Goal: Transaction & Acquisition: Purchase product/service

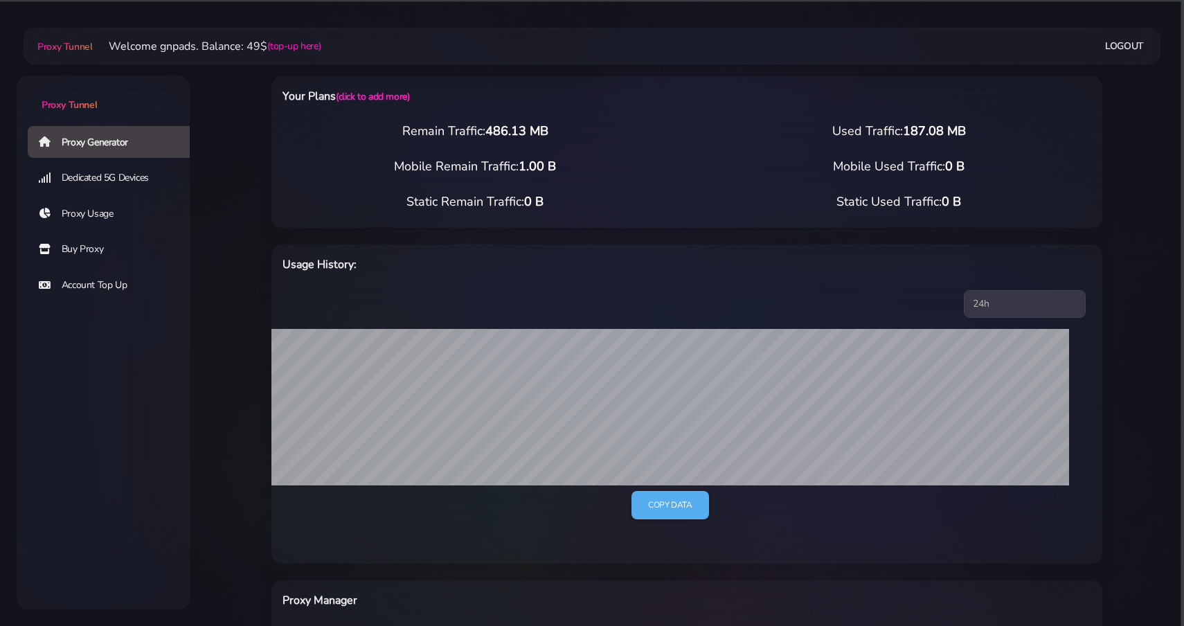
click at [238, 355] on div "Your Plans (click to add more) Remain Traffic: 486.13 MB Used Traffic: 187.08 M…" at bounding box center [687, 527] width 914 height 959
click at [96, 250] on link "Buy Proxy" at bounding box center [114, 249] width 173 height 32
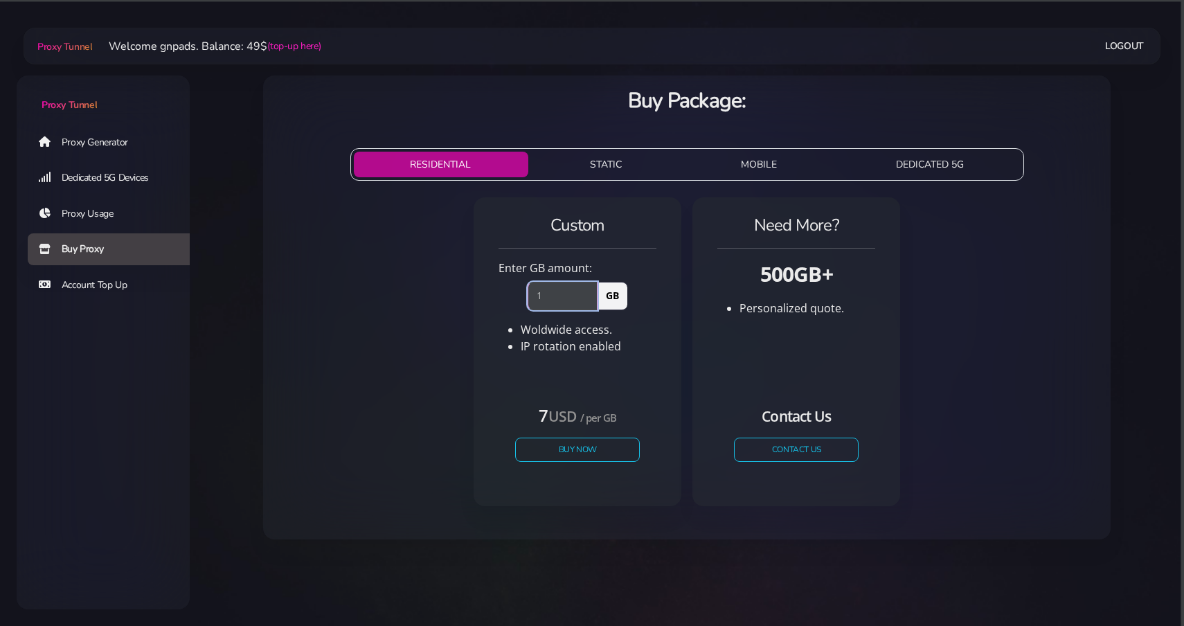
type input "1"
click at [591, 292] on input "1" at bounding box center [563, 296] width 70 height 28
click at [556, 454] on button "Buy Now" at bounding box center [577, 450] width 127 height 24
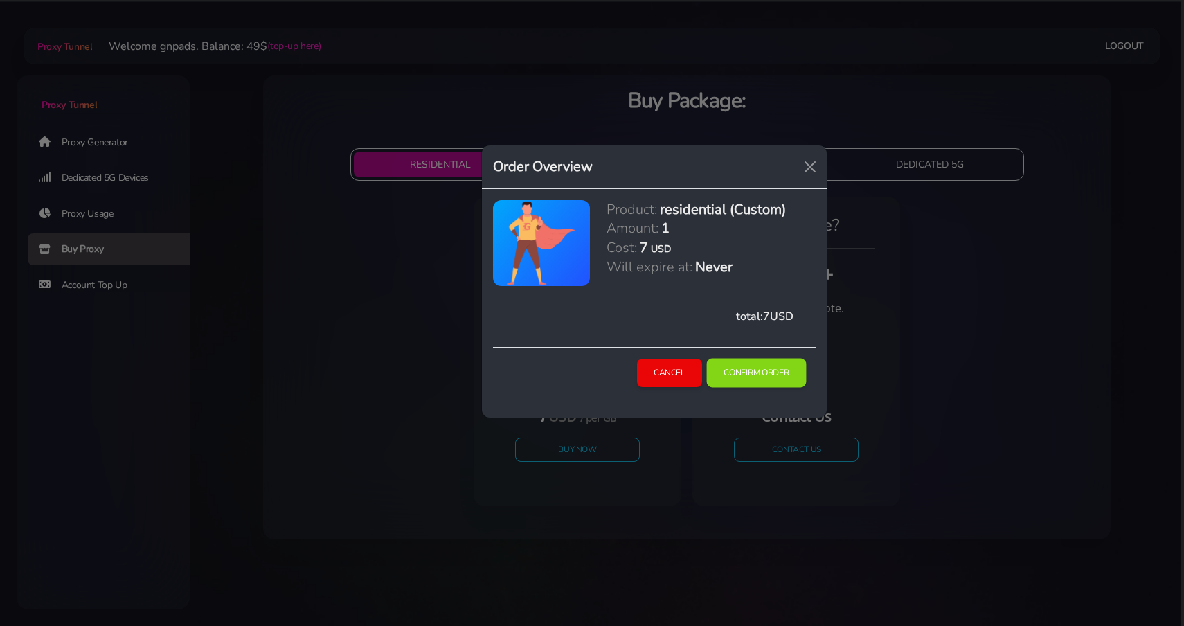
click at [738, 375] on button "Confirm Order" at bounding box center [756, 372] width 100 height 29
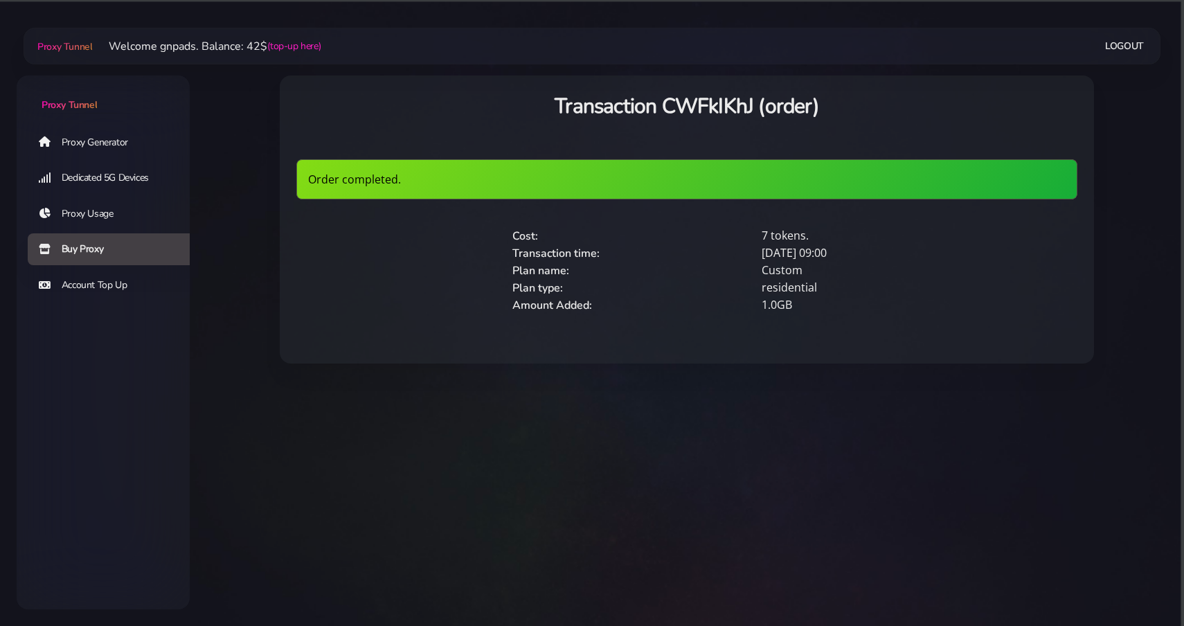
click at [103, 139] on link "Proxy Generator" at bounding box center [114, 142] width 173 height 32
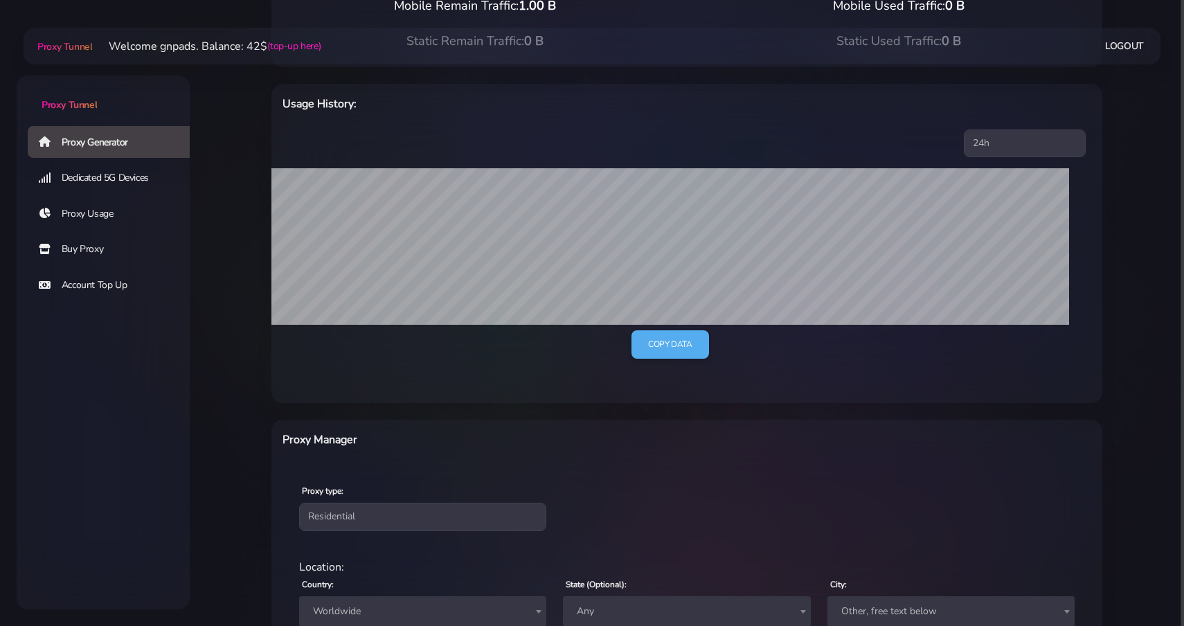
scroll to position [398, 0]
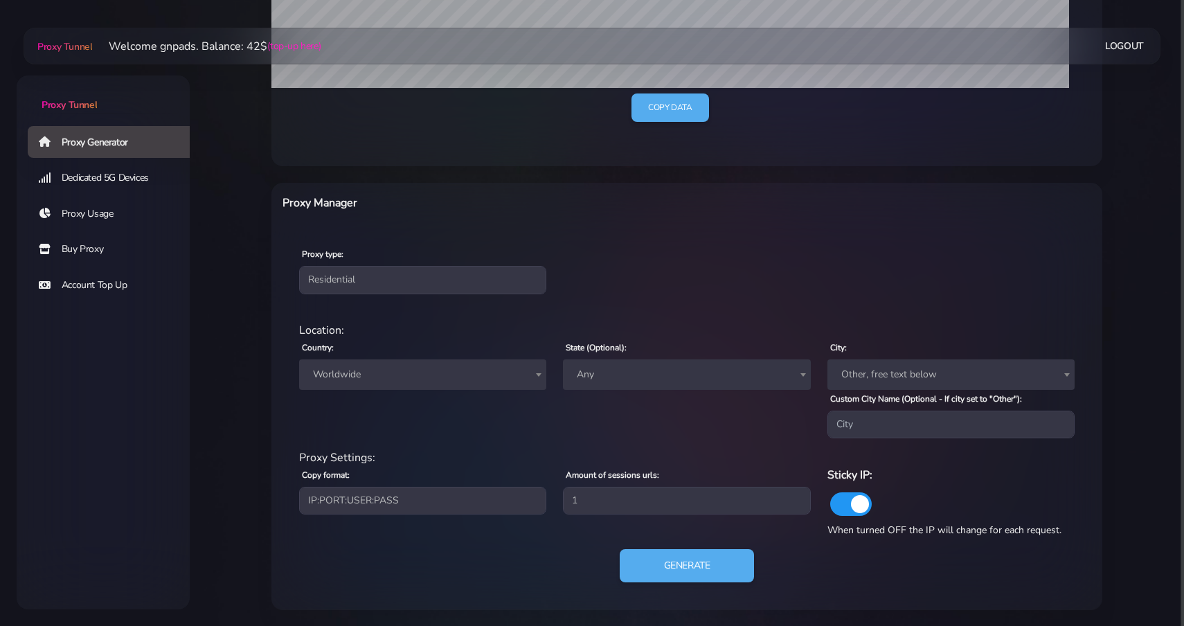
click at [449, 361] on span "Worldwide" at bounding box center [422, 374] width 247 height 30
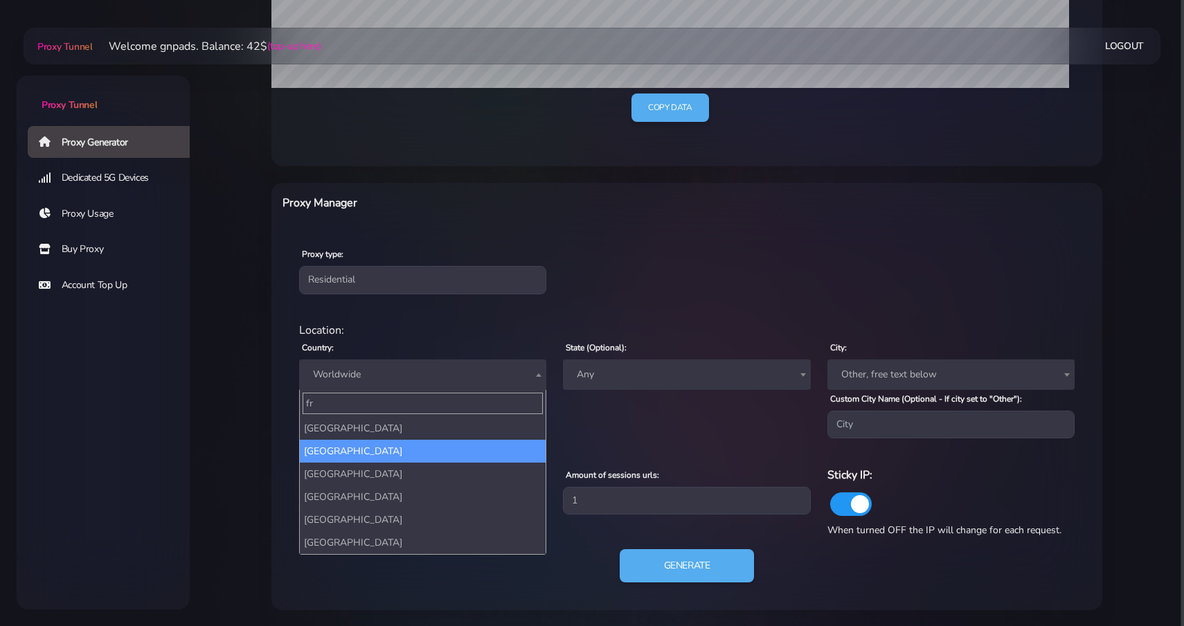
type input "fr"
select select "FR"
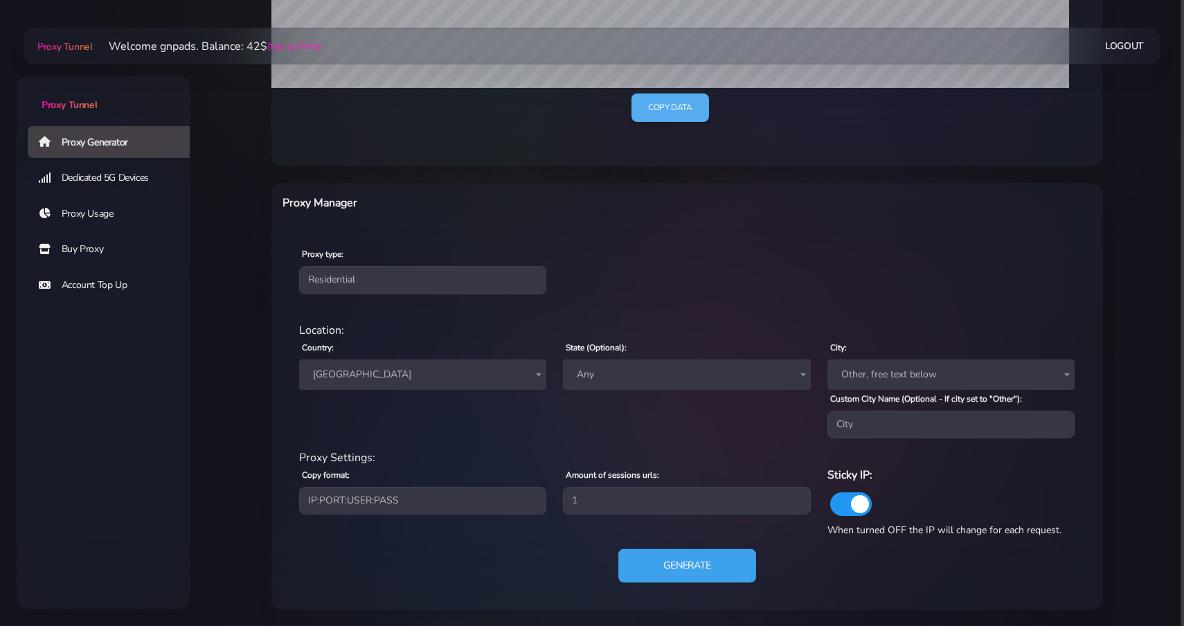
click at [661, 567] on button "Generate" at bounding box center [687, 566] width 138 height 34
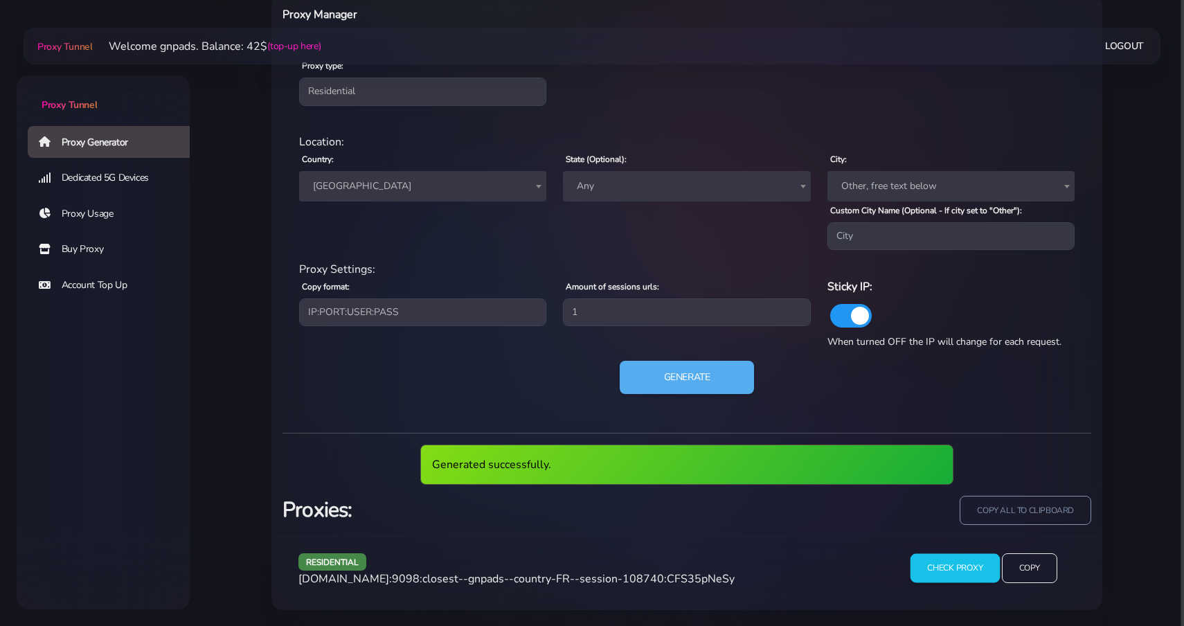
click at [974, 573] on input "Check Proxy" at bounding box center [955, 567] width 89 height 29
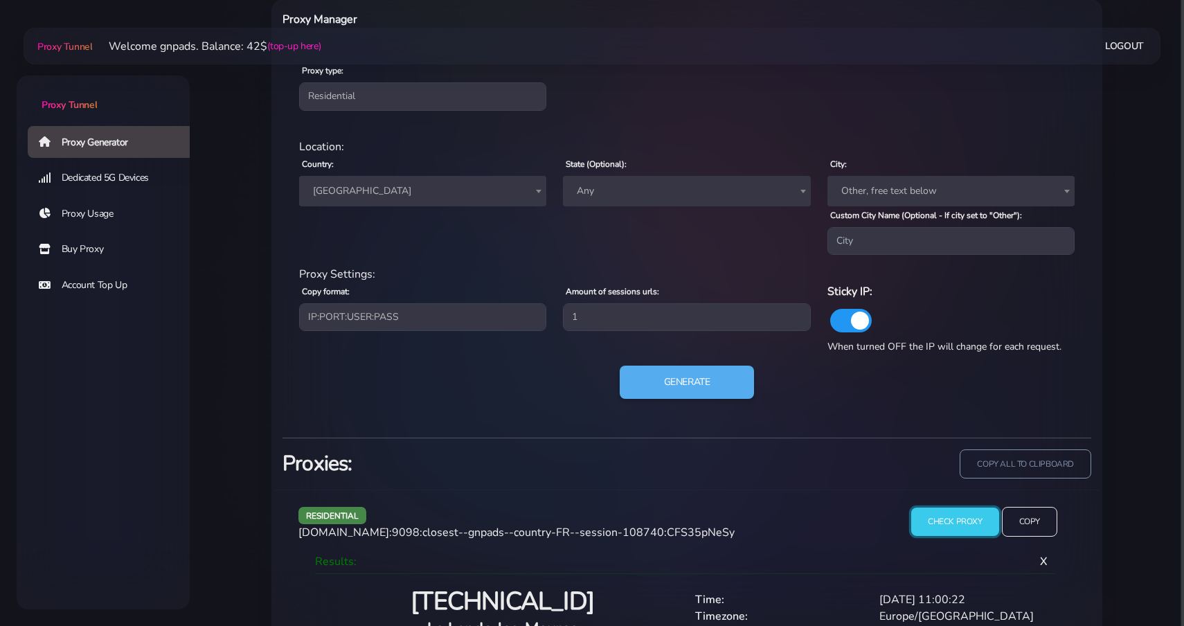
scroll to position [650, 0]
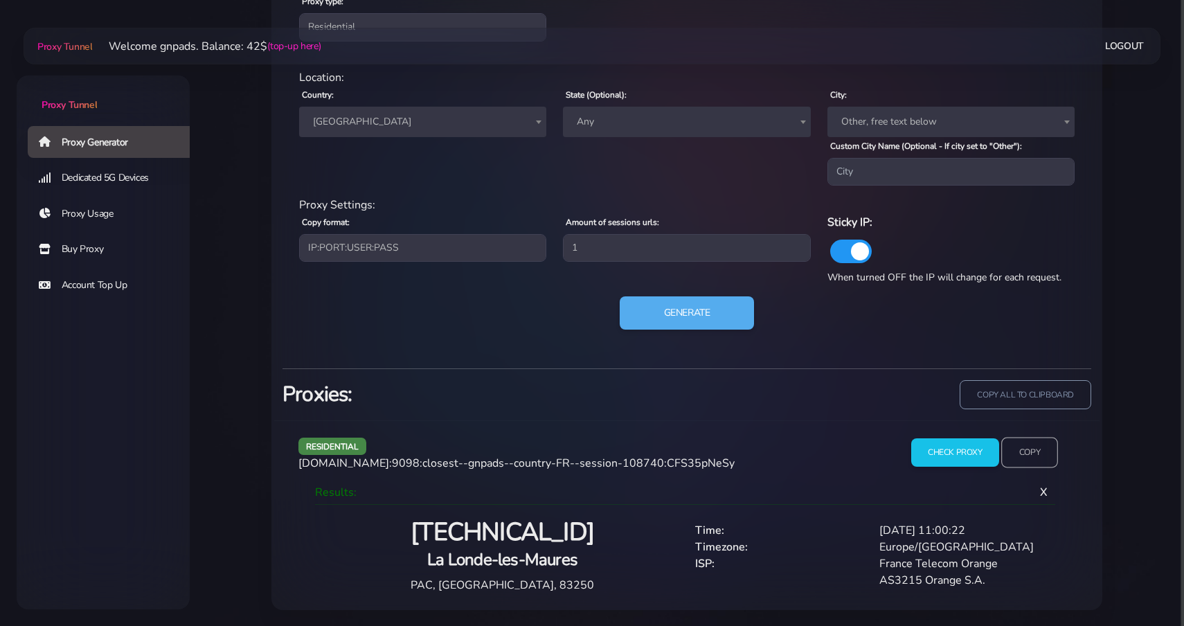
click at [1030, 458] on input "Copy" at bounding box center [1029, 452] width 57 height 30
